Goal: Find specific page/section: Find specific page/section

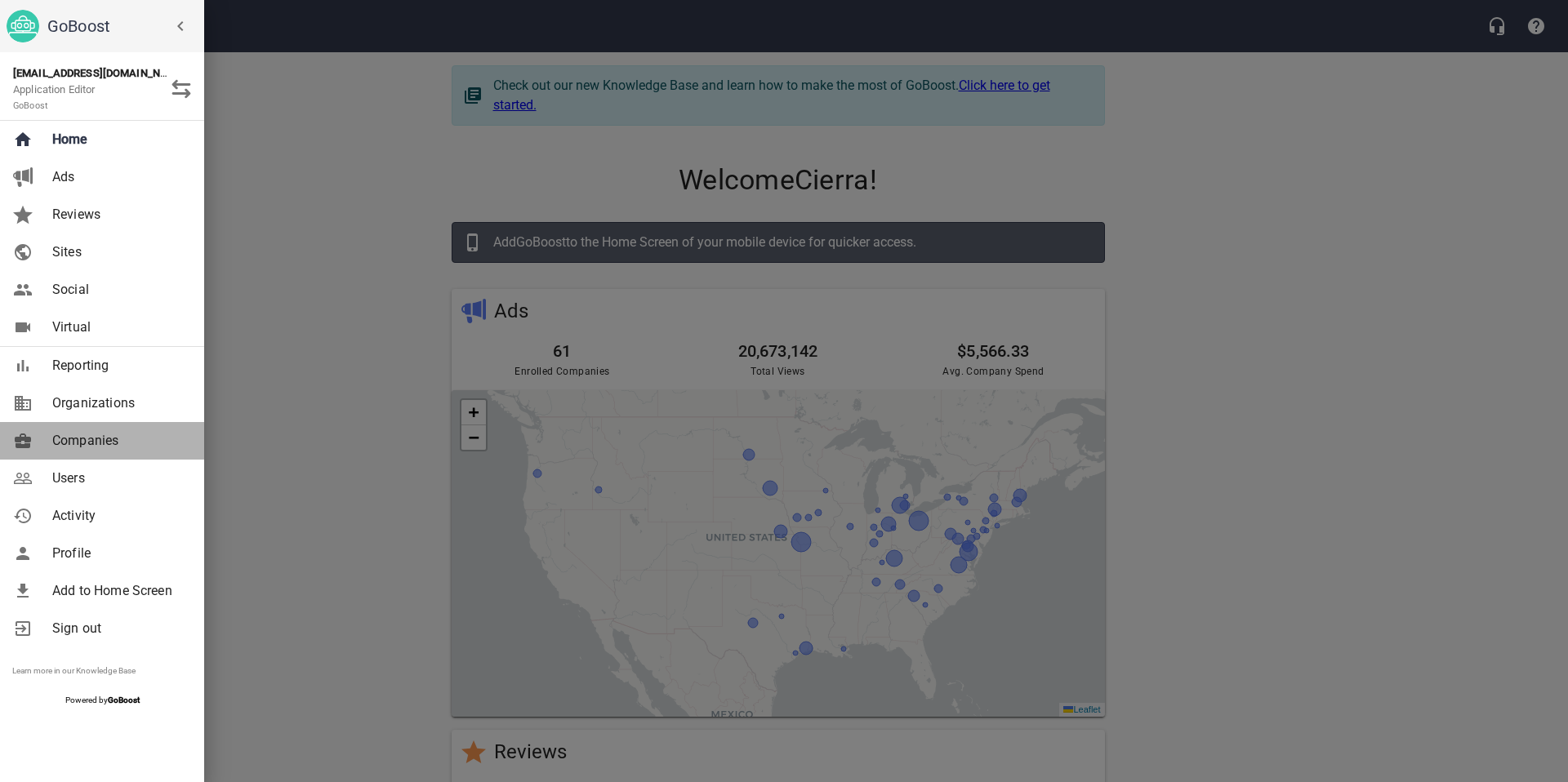
click at [113, 445] on span "Companies" at bounding box center [118, 441] width 132 height 20
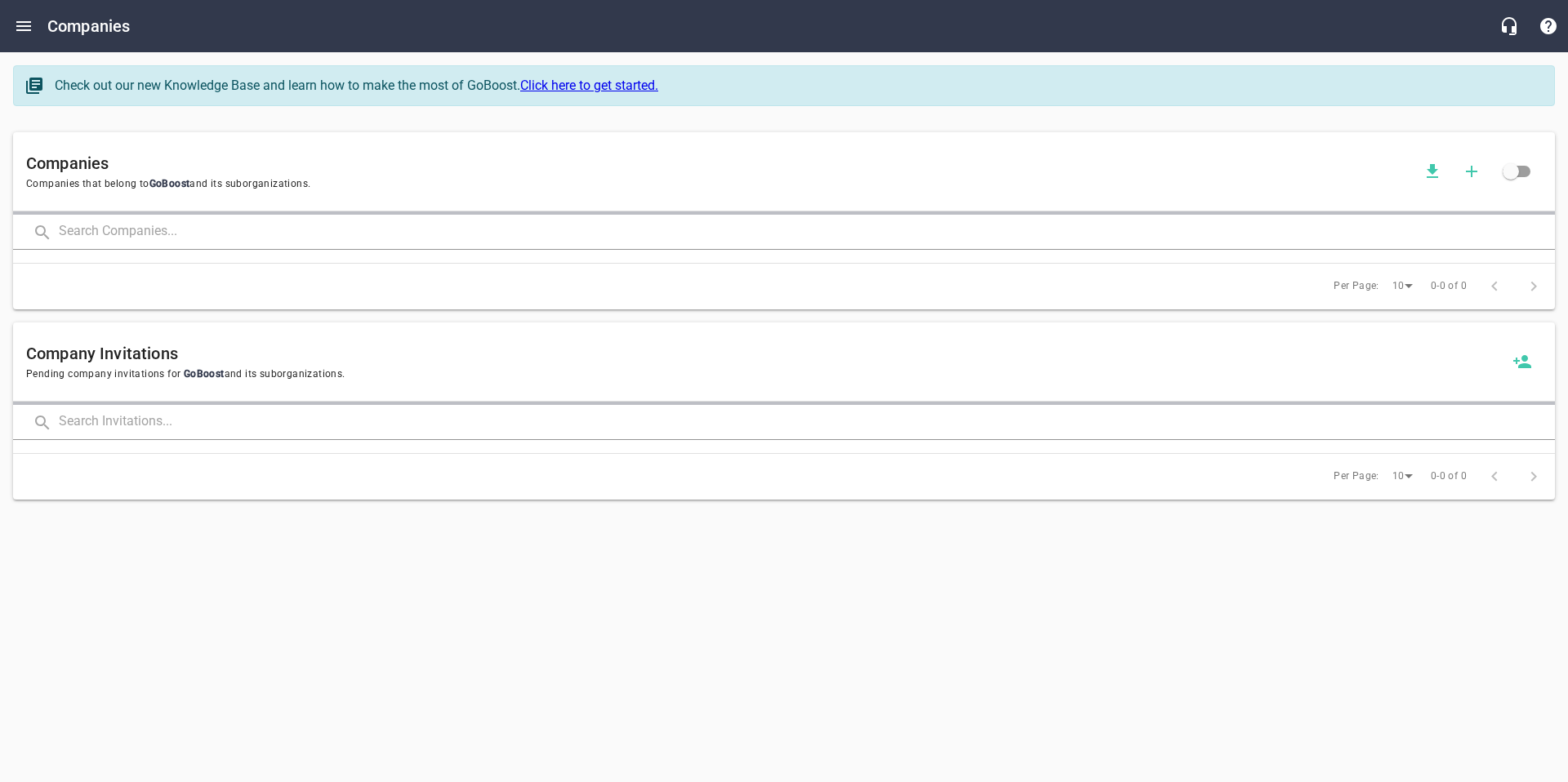
click at [113, 238] on input "text" at bounding box center [807, 232] width 1496 height 35
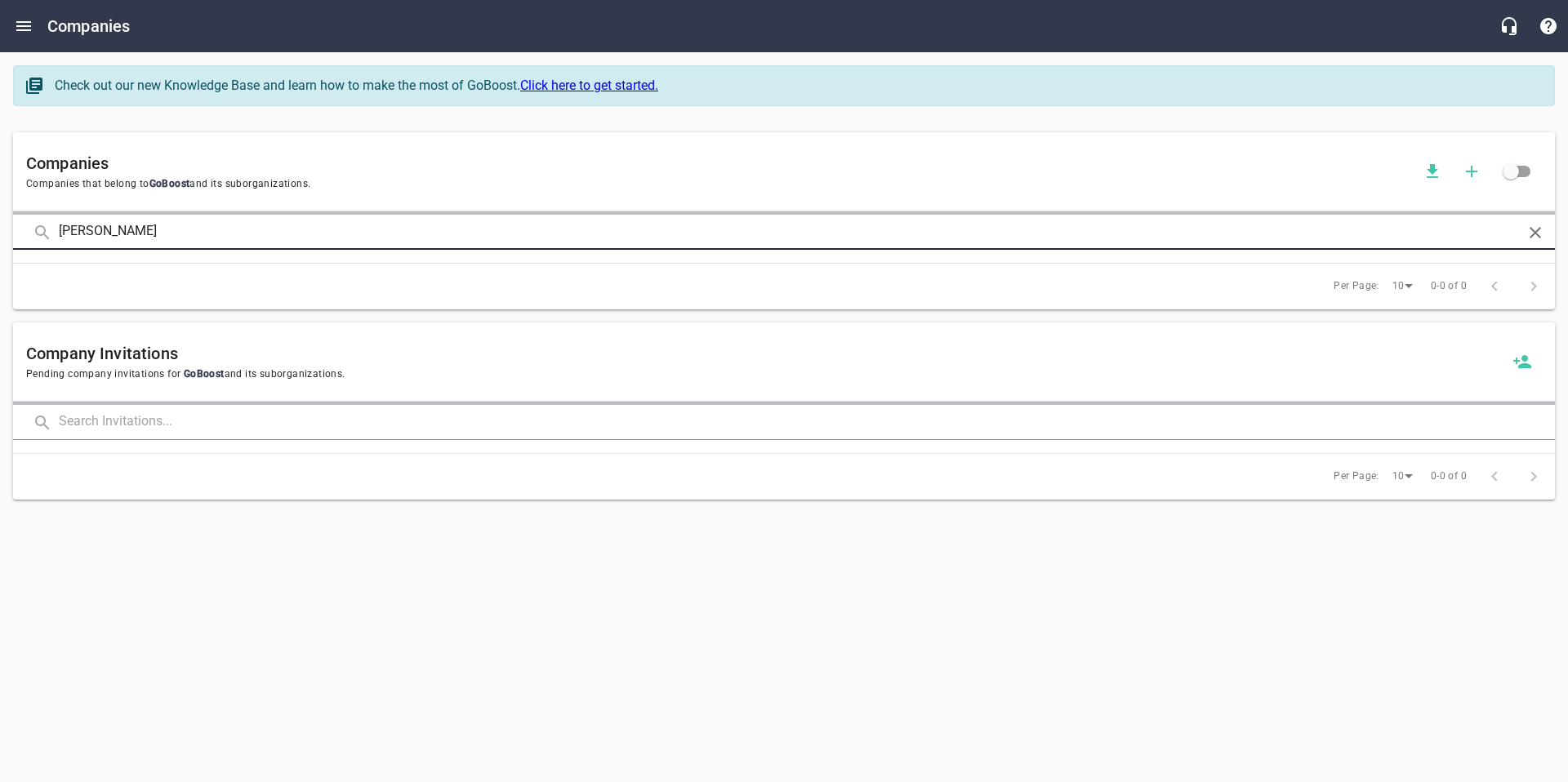
type input "[PERSON_NAME]"
click button at bounding box center [0, 0] width 0 height 0
click at [421, 238] on input "[PERSON_NAME]" at bounding box center [784, 232] width 1451 height 35
click button at bounding box center [0, 0] width 0 height 0
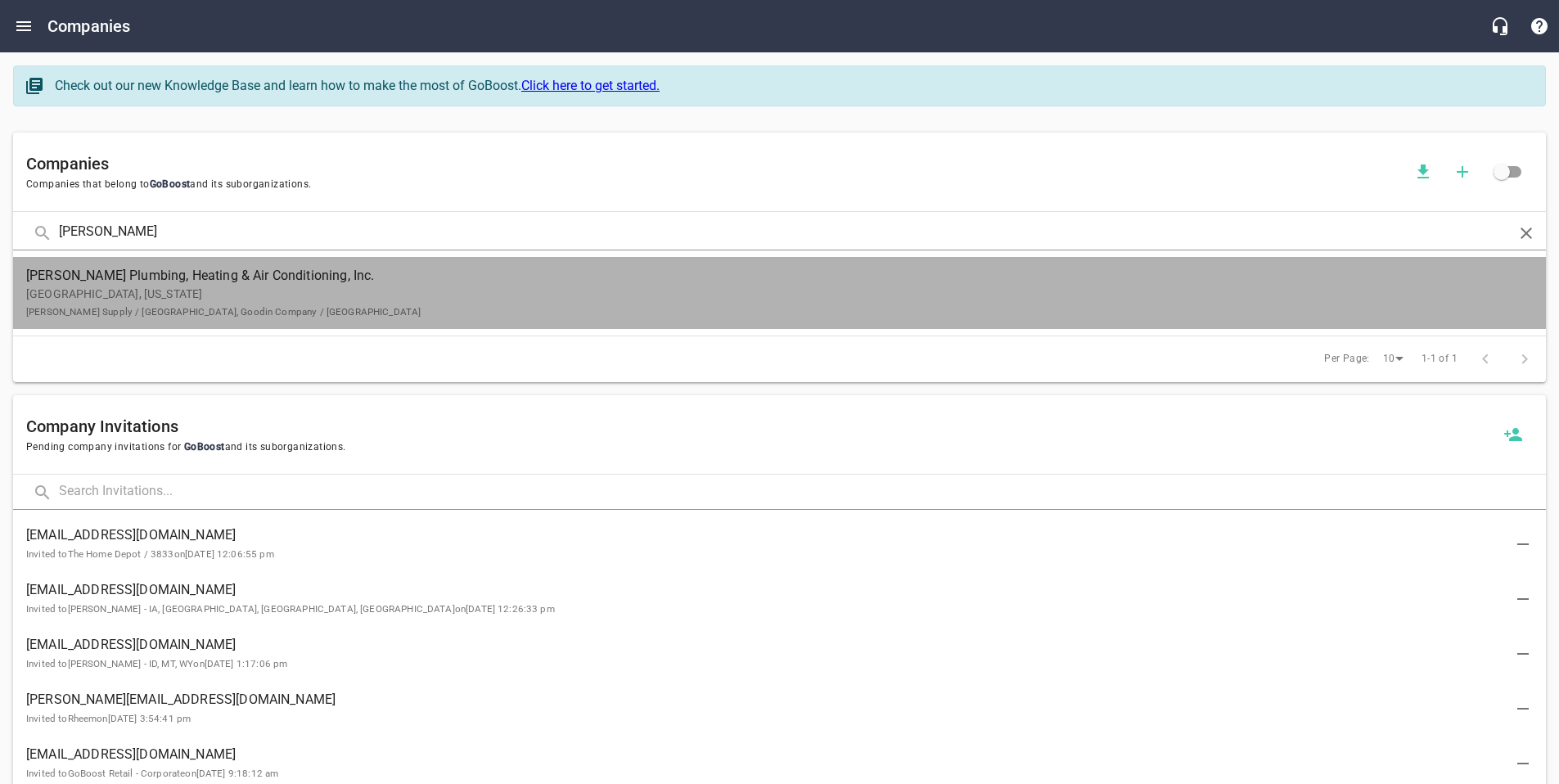
click at [377, 300] on p "[GEOGRAPHIC_DATA], [US_STATE] Plumb Supply / [GEOGRAPHIC_DATA], Goodin Company …" at bounding box center [766, 302] width 1481 height 34
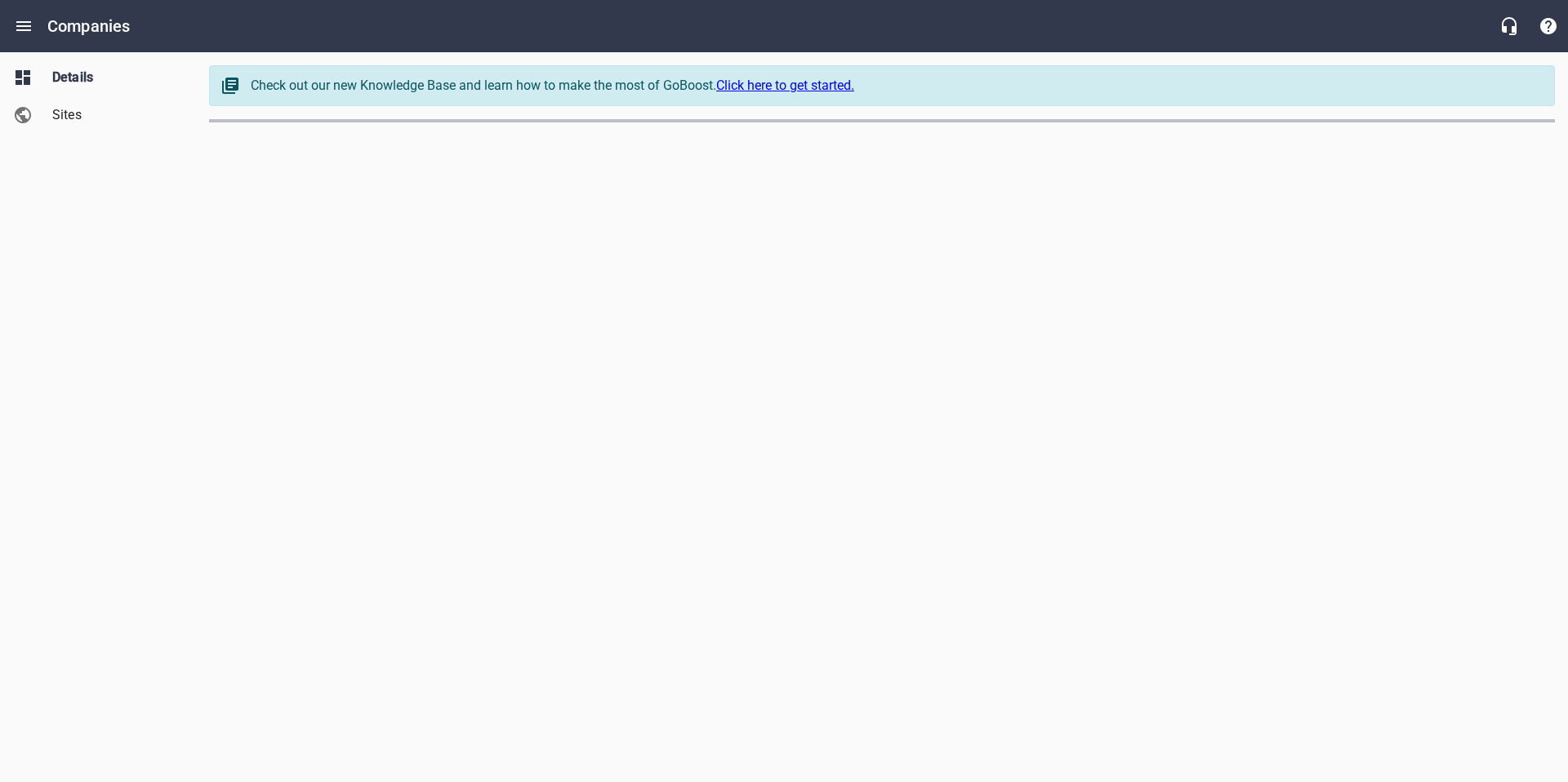
select select "[US_STATE]"
select select "4419"
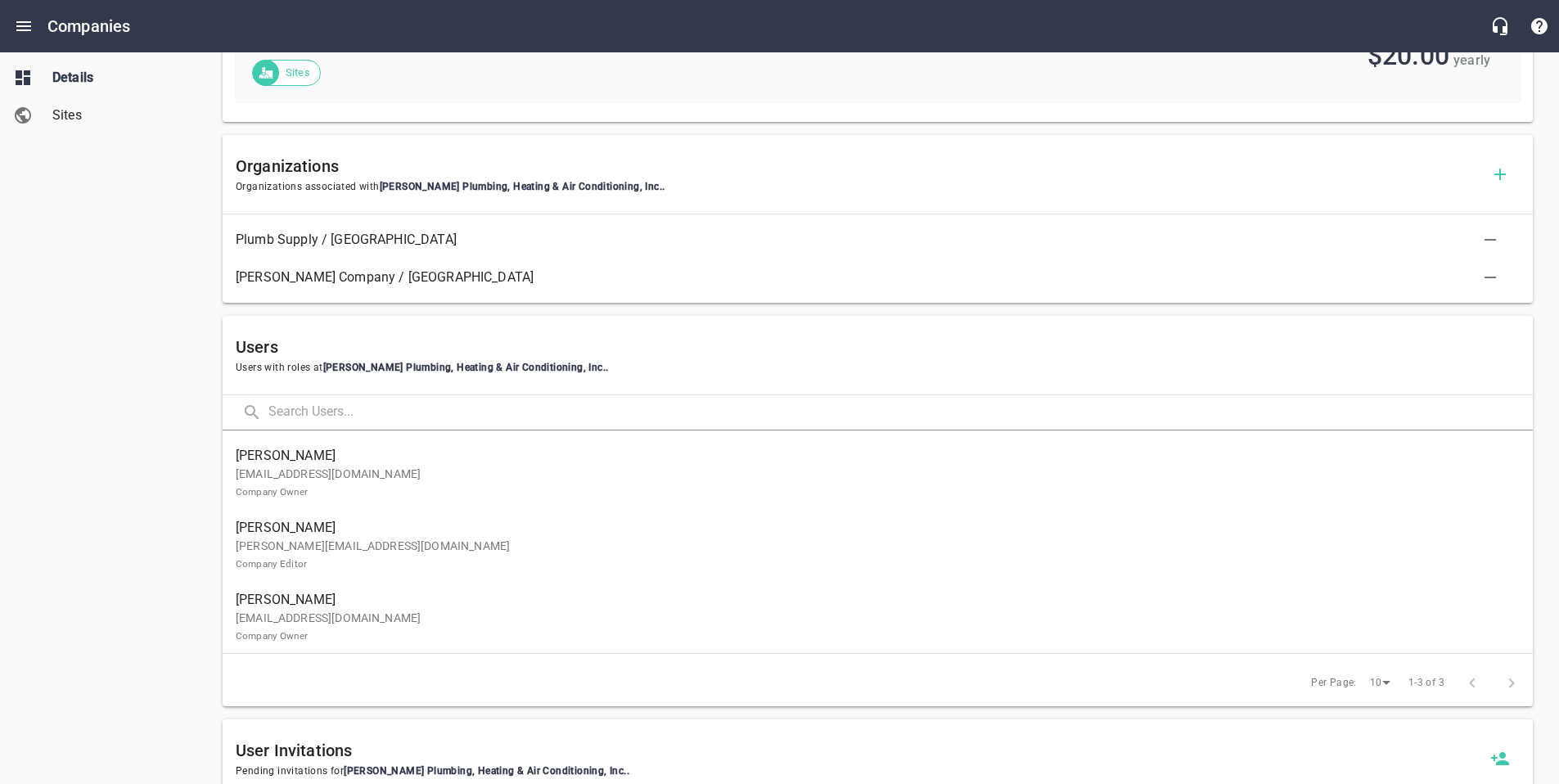
scroll to position [811, 0]
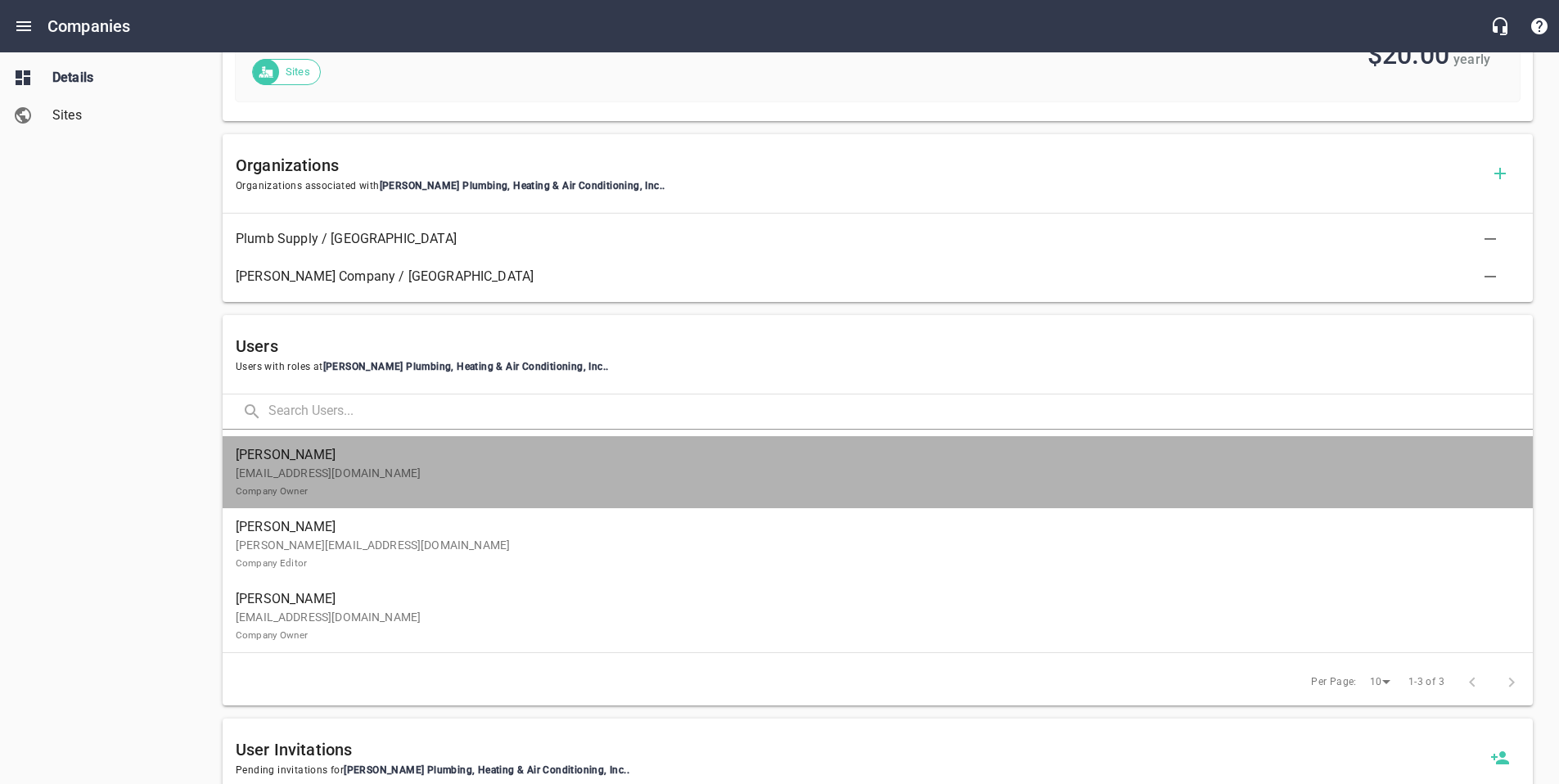
click at [351, 482] on p "[EMAIL_ADDRESS][DOMAIN_NAME] Company Owner" at bounding box center [871, 482] width 1271 height 34
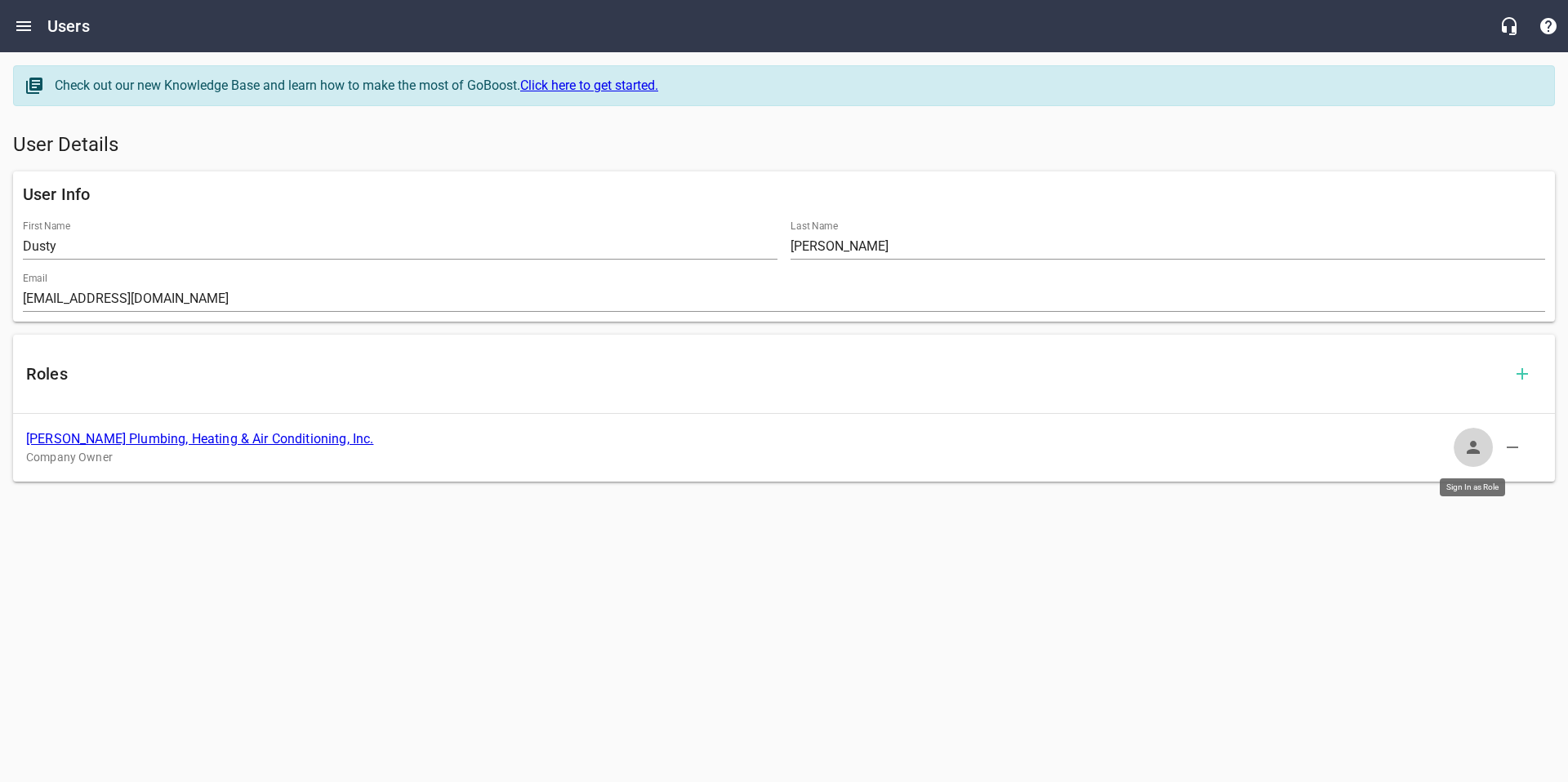
click at [1475, 441] on icon "button" at bounding box center [1473, 447] width 20 height 20
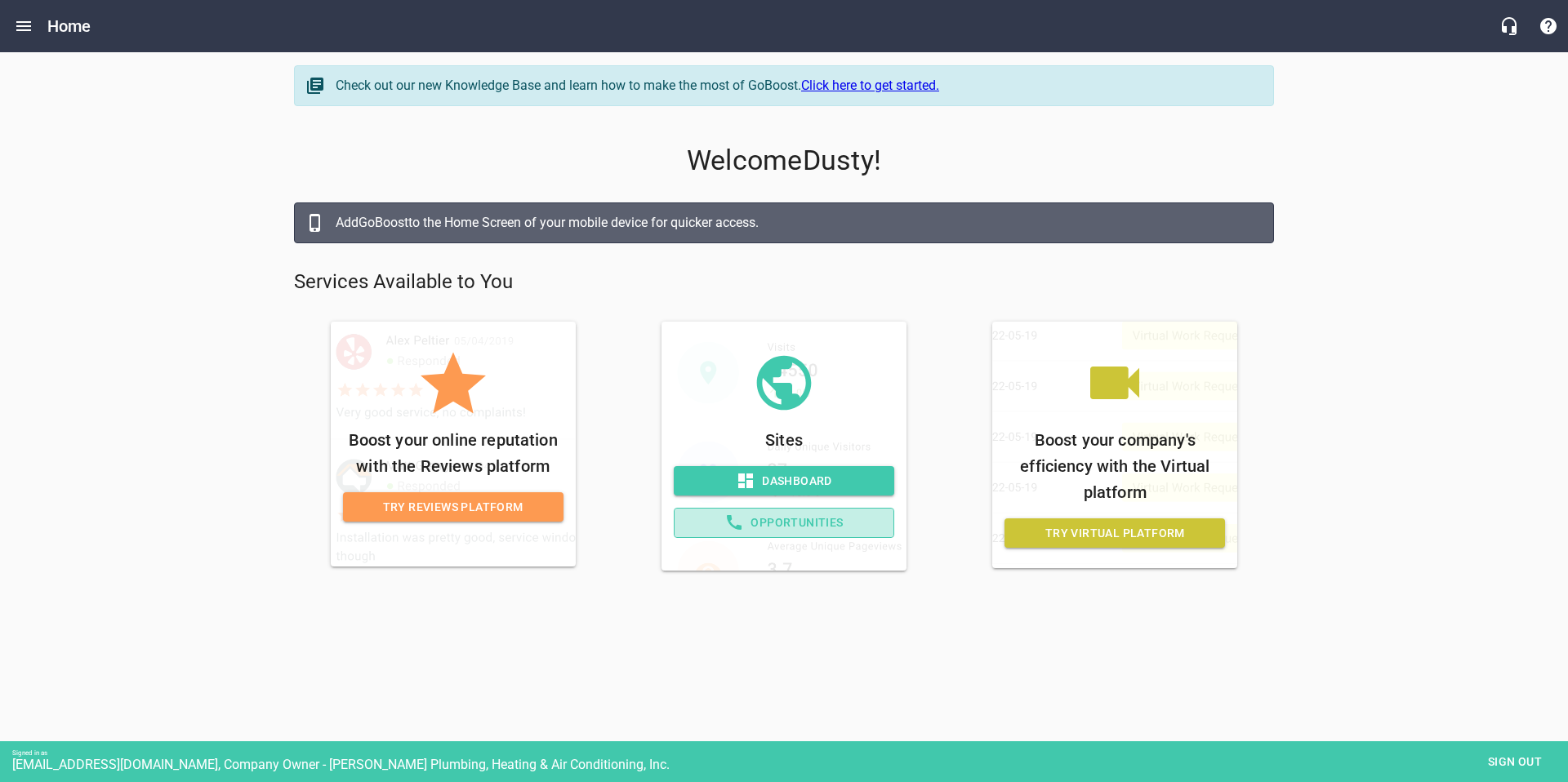
click at [833, 514] on span "Opportunities" at bounding box center [783, 522] width 192 height 21
